Goal: Communication & Community: Answer question/provide support

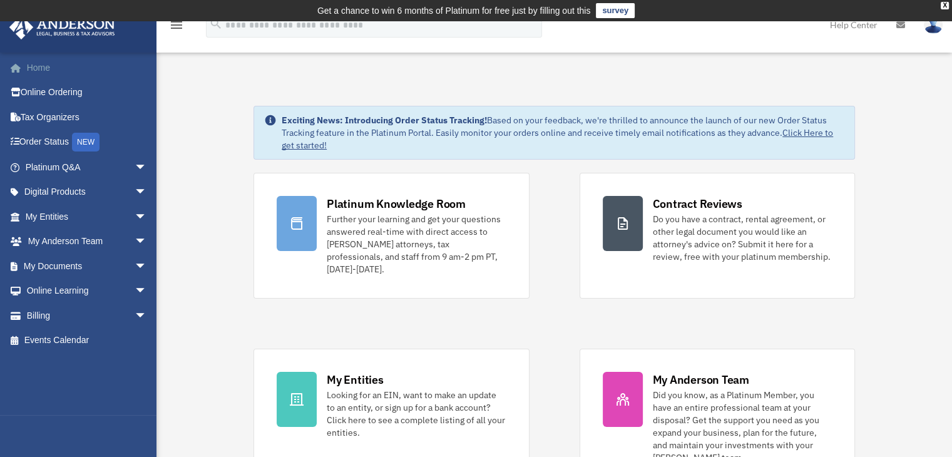
click at [28, 68] on link "Home" at bounding box center [87, 67] width 157 height 25
click at [64, 166] on link "Platinum Q&A arrow_drop_down" at bounding box center [87, 167] width 157 height 25
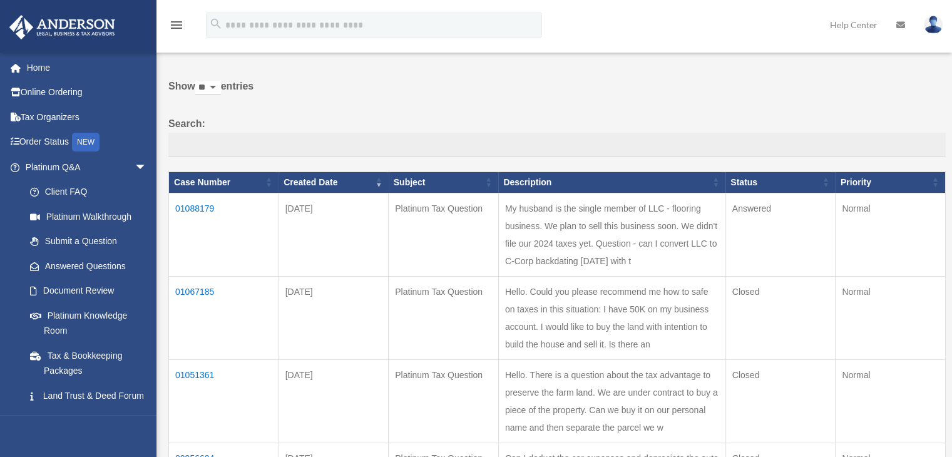
scroll to position [83, 0]
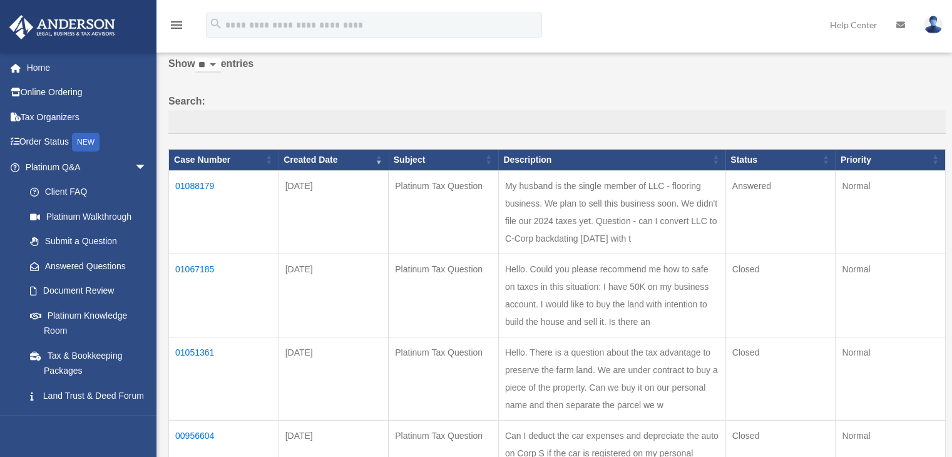
click at [203, 186] on td "01088179" at bounding box center [224, 211] width 110 height 83
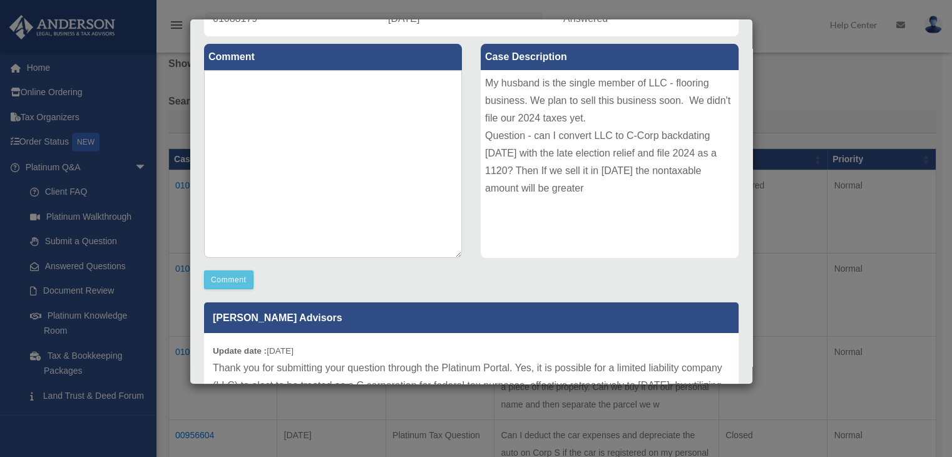
scroll to position [125, 0]
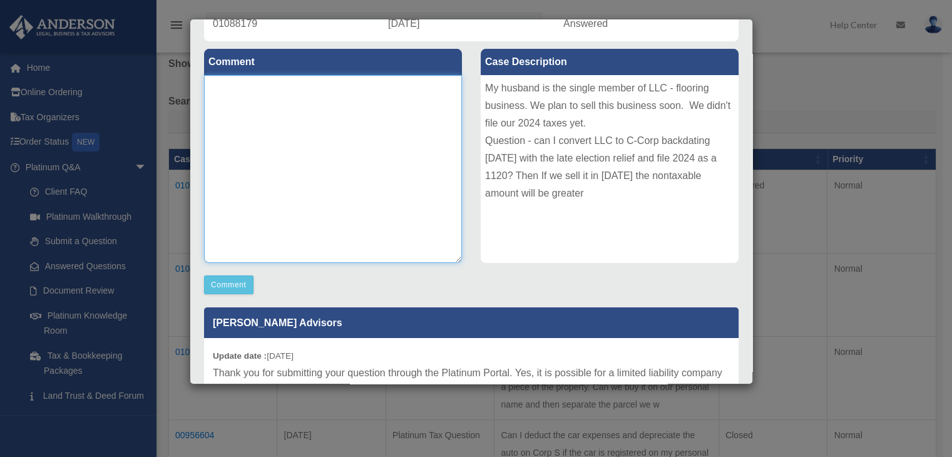
click at [304, 113] on textarea at bounding box center [333, 169] width 258 height 188
type textarea "**********"
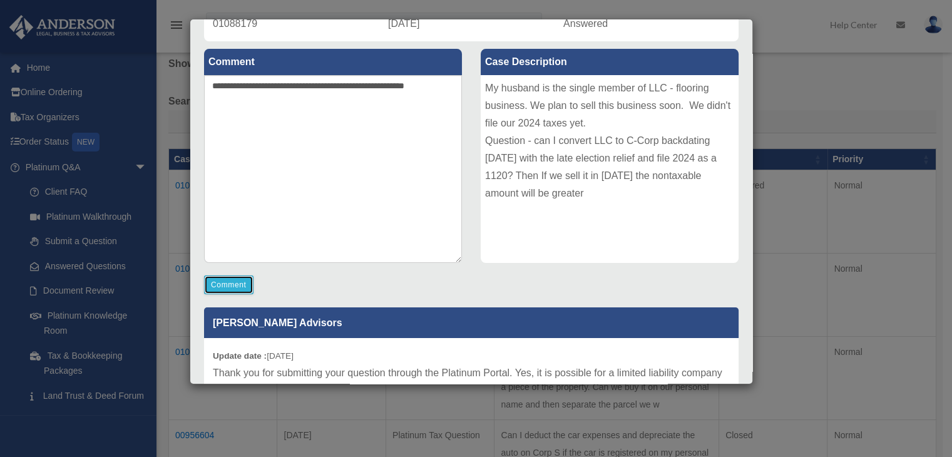
click at [230, 287] on button "Comment" at bounding box center [228, 285] width 49 height 19
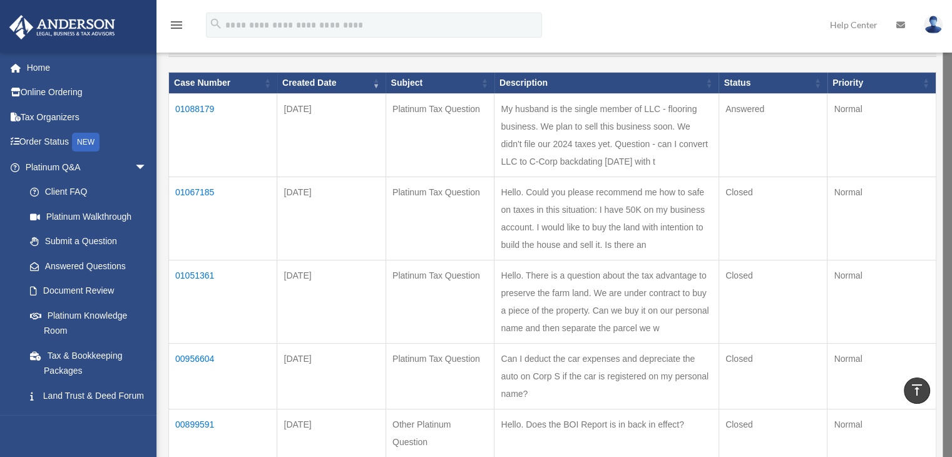
scroll to position [83, 0]
